Goal: Find contact information: Find contact information

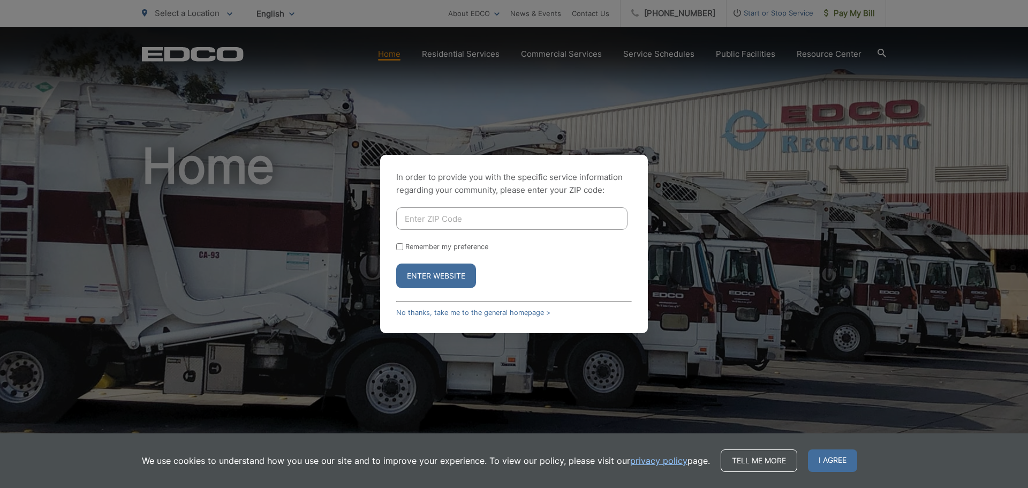
drag, startPoint x: 448, startPoint y: 229, endPoint x: 485, endPoint y: 277, distance: 61.5
click at [485, 277] on form "Remember my preference Enter Website" at bounding box center [514, 247] width 236 height 81
type input "92117"
click at [396, 263] on button "Enter Website" at bounding box center [436, 275] width 80 height 25
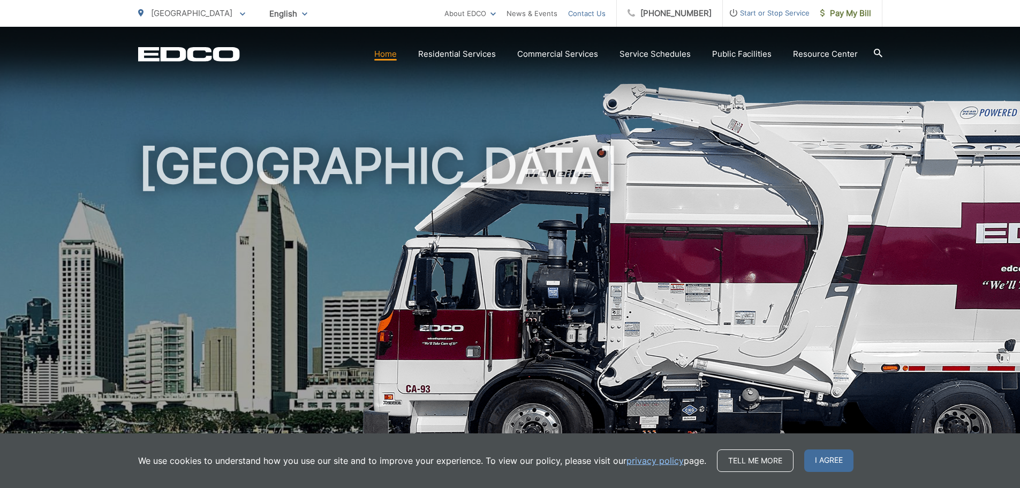
click at [606, 14] on link "Contact Us" at bounding box center [586, 13] width 37 height 13
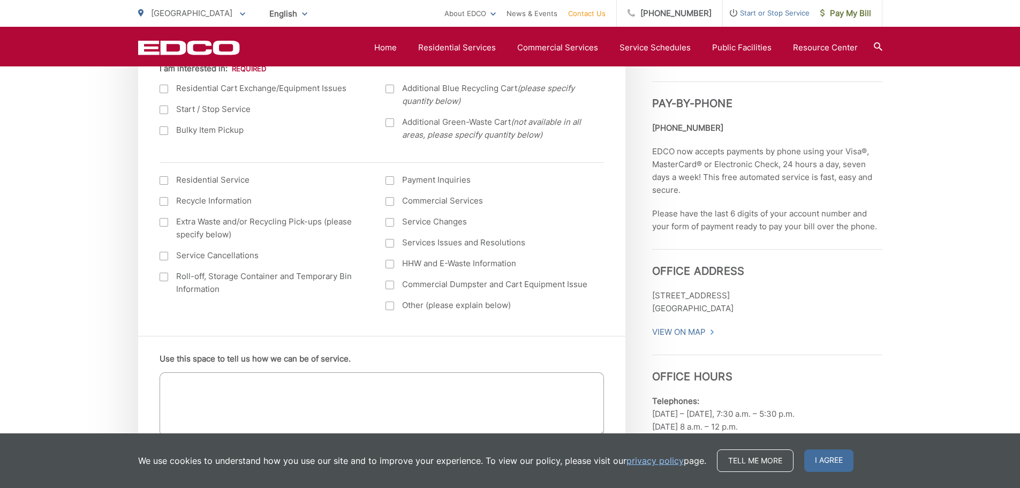
scroll to position [428, 0]
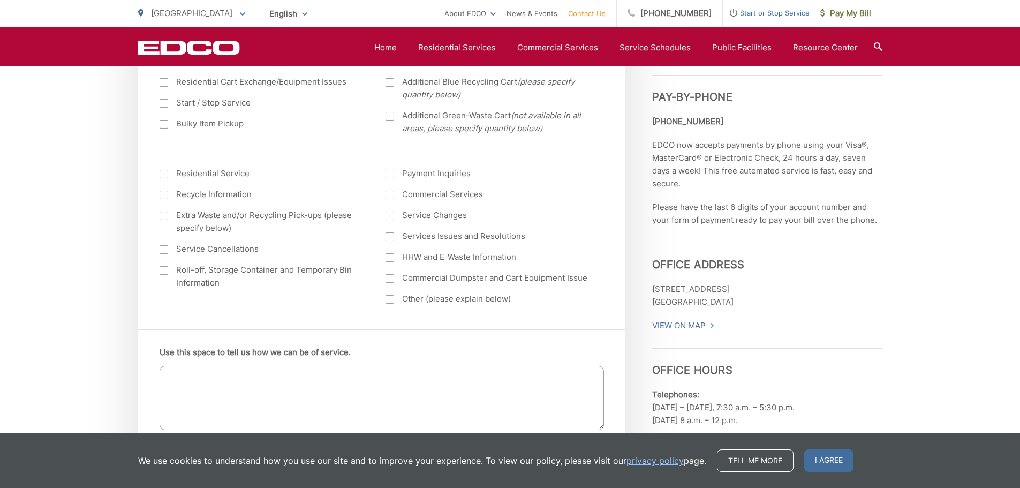
click at [808, 451] on span "I agree" at bounding box center [828, 460] width 49 height 22
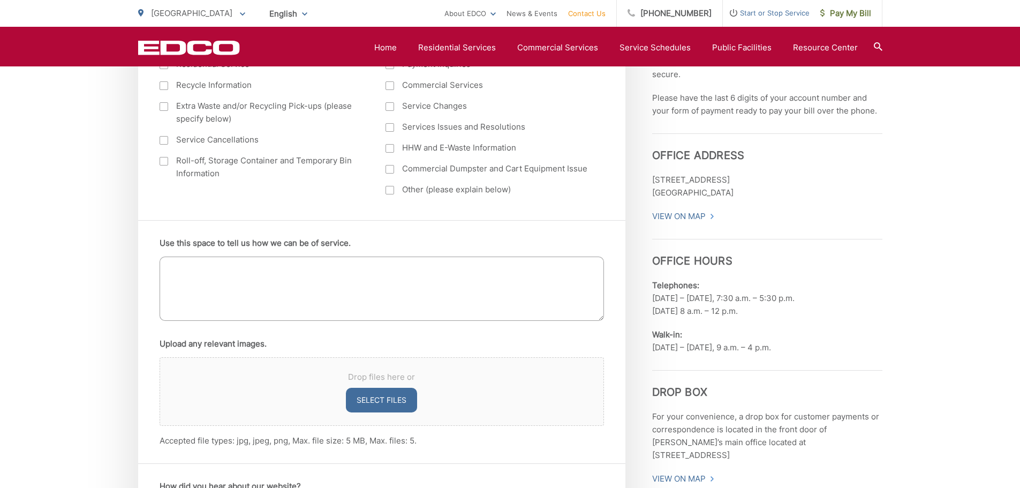
scroll to position [536, 0]
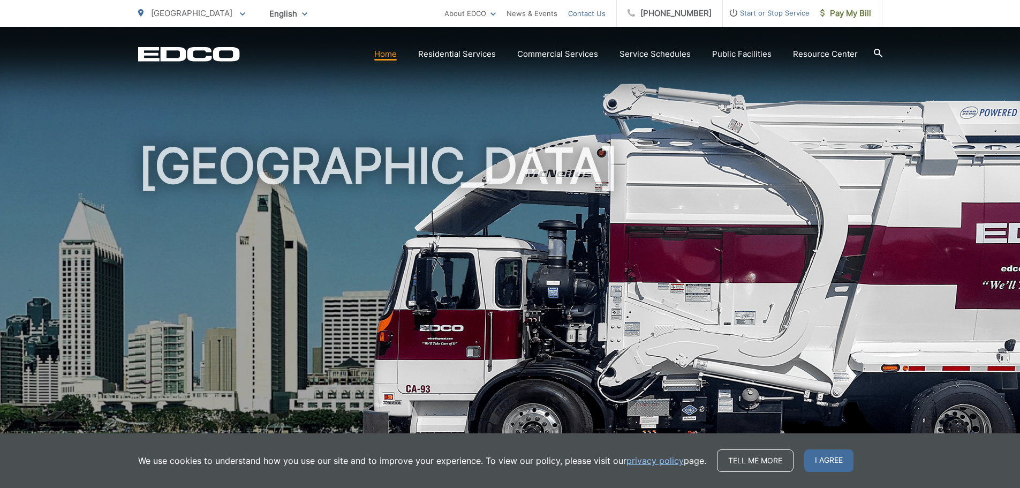
click at [597, 9] on link "Contact Us" at bounding box center [586, 13] width 37 height 13
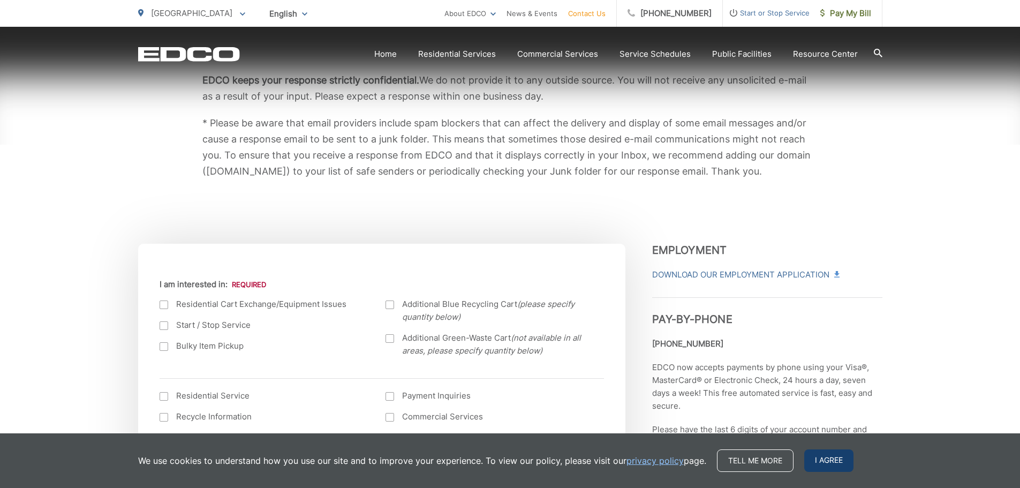
scroll to position [268, 0]
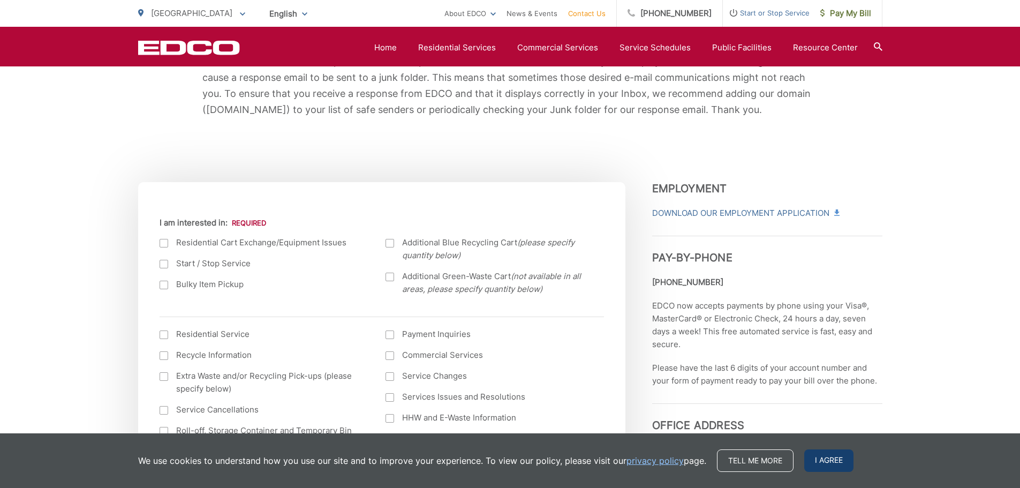
click at [833, 466] on span "I agree" at bounding box center [828, 460] width 49 height 22
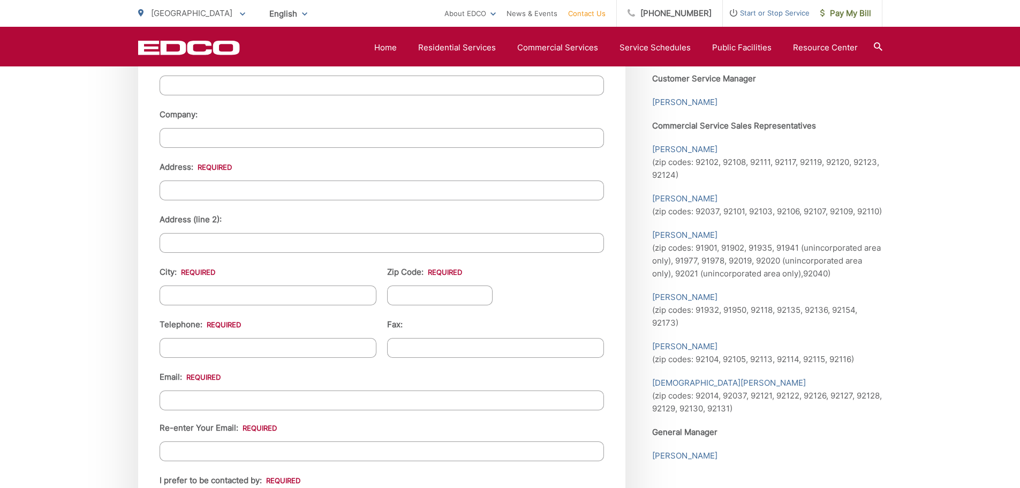
scroll to position [1068, 0]
